Goal: Browse casually: Explore the website without a specific task or goal

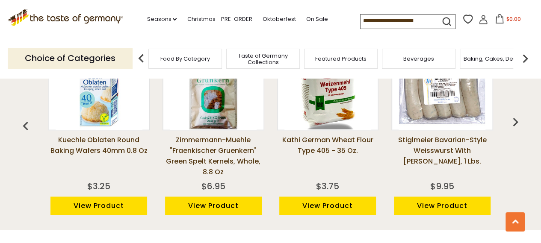
scroll to position [641, 0]
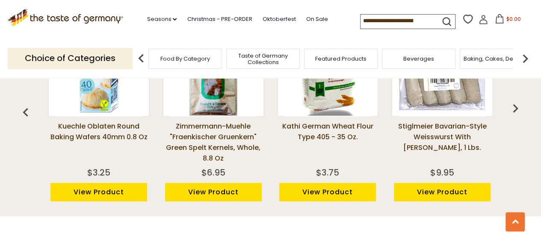
click at [427, 195] on link "View Product" at bounding box center [442, 192] width 97 height 18
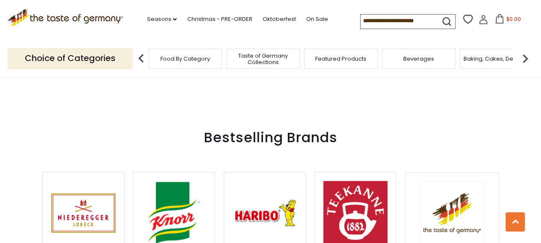
scroll to position [1154, 0]
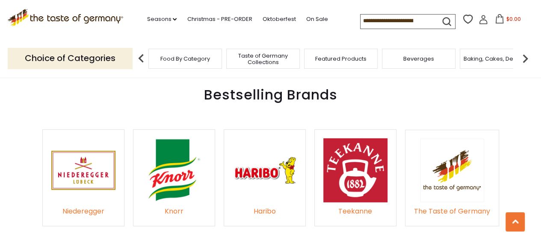
click at [174, 167] on img at bounding box center [174, 171] width 64 height 64
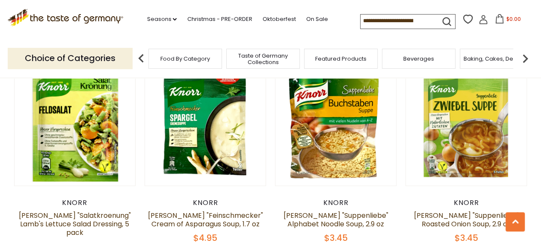
scroll to position [598, 0]
